Goal: Transaction & Acquisition: Purchase product/service

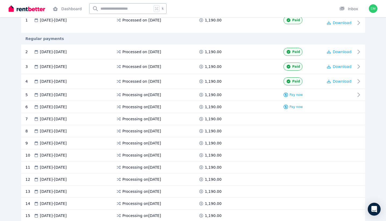
scroll to position [119, 0]
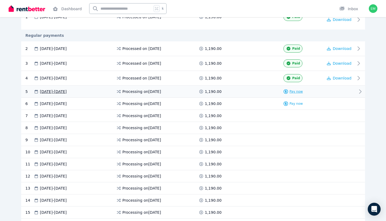
click at [296, 91] on span "Pay now" at bounding box center [296, 92] width 13 height 4
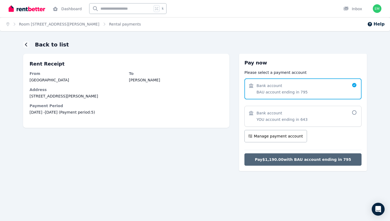
click at [316, 160] on span "Pay $1,190.00 with BAU account ending in 795" at bounding box center [303, 159] width 96 height 5
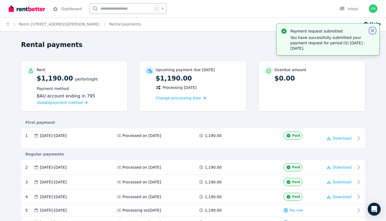
click at [373, 30] on icon "button" at bounding box center [372, 30] width 5 height 5
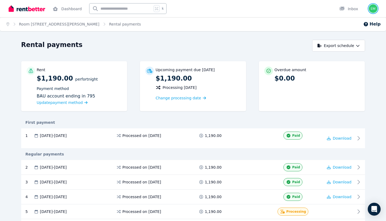
click at [374, 8] on img "button" at bounding box center [373, 8] width 9 height 9
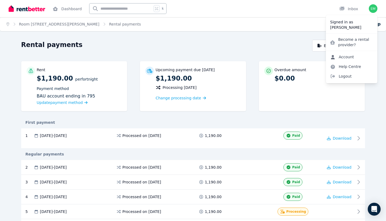
click at [352, 58] on link "Account" at bounding box center [342, 57] width 33 height 10
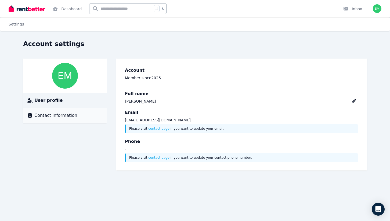
click at [82, 116] on div "Contact information" at bounding box center [64, 115] width 75 height 6
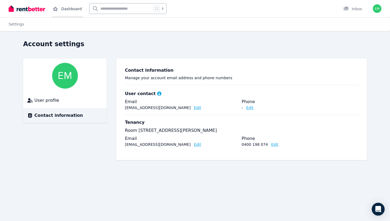
click at [70, 8] on link "Dashboard" at bounding box center [67, 8] width 31 height 17
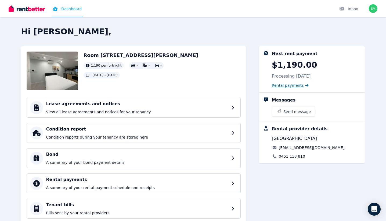
click at [289, 87] on span "Rental payments" at bounding box center [288, 85] width 32 height 5
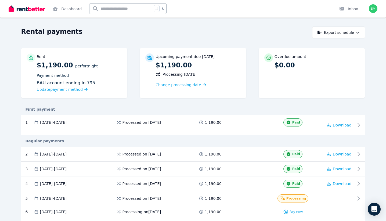
scroll to position [15, 0]
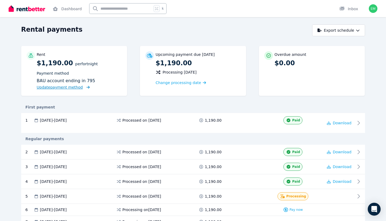
click at [76, 88] on span "Update payment method" at bounding box center [60, 87] width 46 height 4
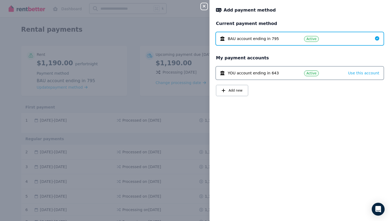
click at [256, 74] on span "YOU account ending in 643" at bounding box center [253, 72] width 51 height 5
click at [203, 6] on icon "button" at bounding box center [204, 6] width 6 height 4
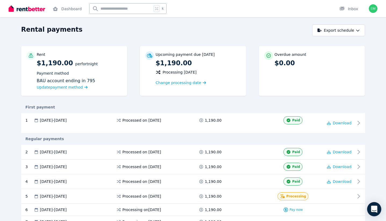
click at [378, 207] on div "Open Intercom Messenger" at bounding box center [374, 209] width 14 height 14
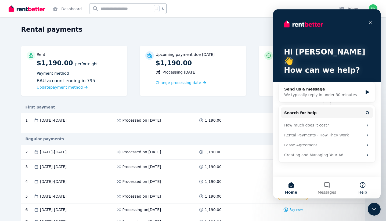
scroll to position [0, 0]
click at [334, 87] on div "Send us a message" at bounding box center [323, 90] width 79 height 6
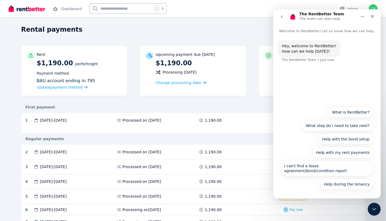
click at [282, 13] on button "go back" at bounding box center [282, 17] width 10 height 10
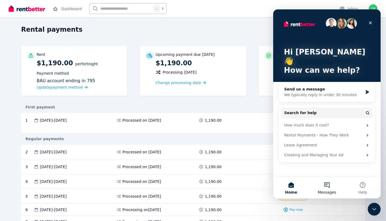
click at [333, 184] on button "Messages" at bounding box center [327, 188] width 36 height 22
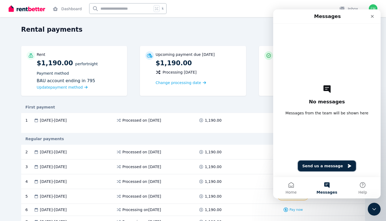
click at [333, 166] on button "Send us a message" at bounding box center [327, 166] width 58 height 11
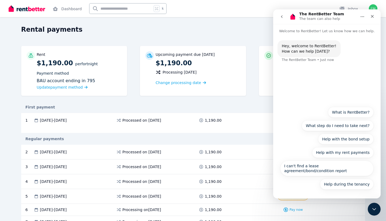
click at [280, 16] on icon "go back" at bounding box center [282, 17] width 4 height 4
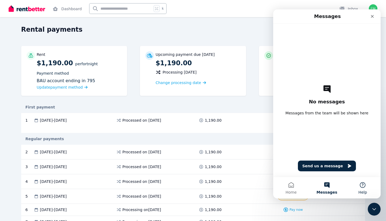
click at [362, 185] on button "Help" at bounding box center [363, 188] width 36 height 22
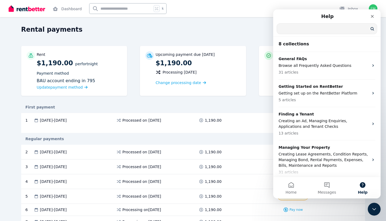
click at [326, 26] on input "Search for help" at bounding box center [327, 29] width 100 height 10
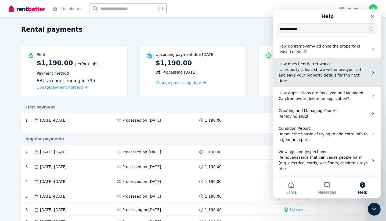
type input "**********"
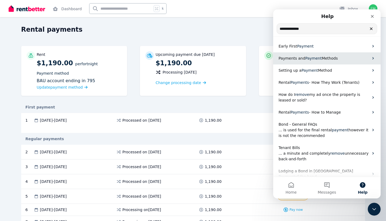
click at [346, 58] on p "Payments and Payment Methods" at bounding box center [324, 59] width 90 height 6
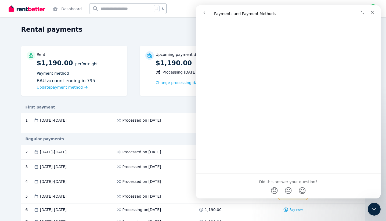
scroll to position [274, 0]
